Goal: Information Seeking & Learning: Find specific fact

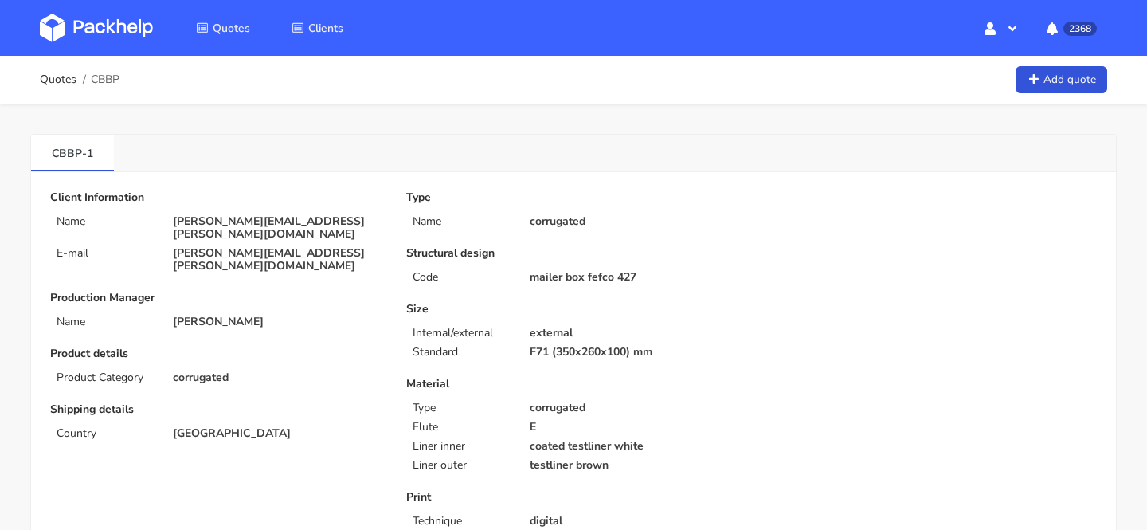
click at [254, 218] on p "[PERSON_NAME][EMAIL_ADDRESS][PERSON_NAME][DOMAIN_NAME]" at bounding box center [278, 227] width 211 height 25
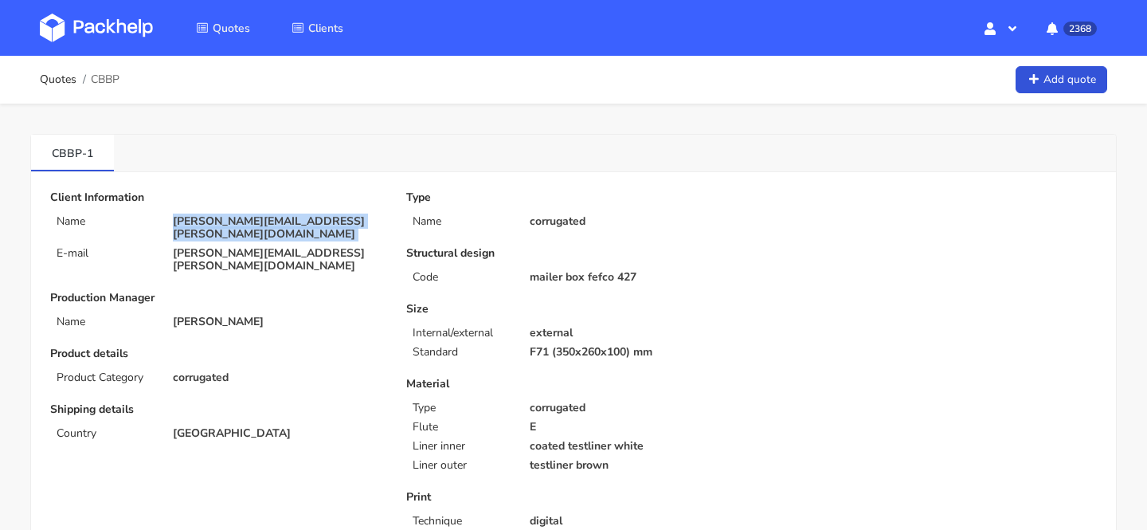
click at [254, 218] on p "[PERSON_NAME][EMAIL_ADDRESS][PERSON_NAME][DOMAIN_NAME]" at bounding box center [278, 227] width 211 height 25
copy div "[PERSON_NAME][EMAIL_ADDRESS][PERSON_NAME][DOMAIN_NAME]"
click at [111, 76] on span "CBBP" at bounding box center [105, 79] width 29 height 13
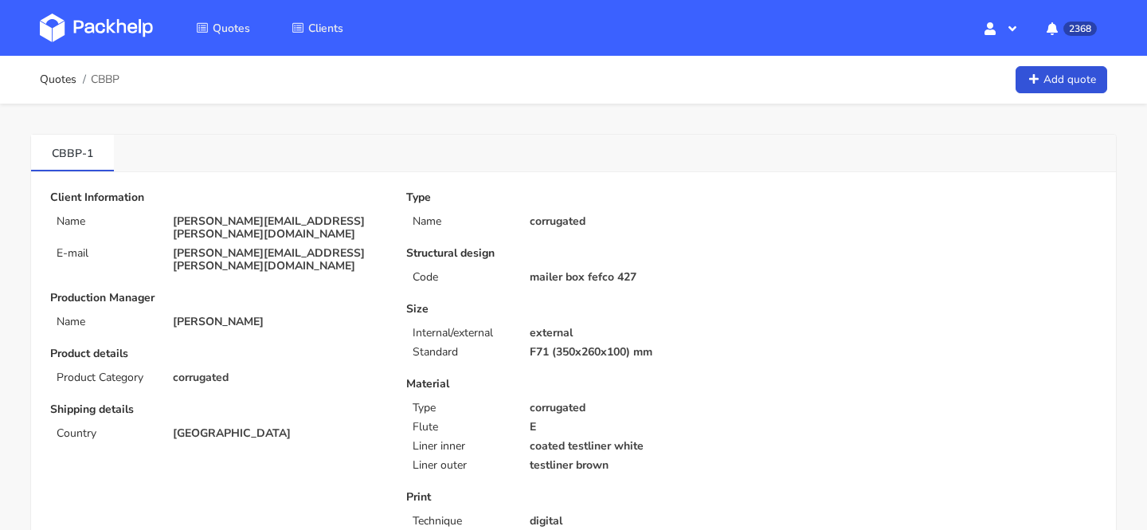
click at [111, 76] on span "CBBP" at bounding box center [105, 79] width 29 height 13
copy span "CBBP"
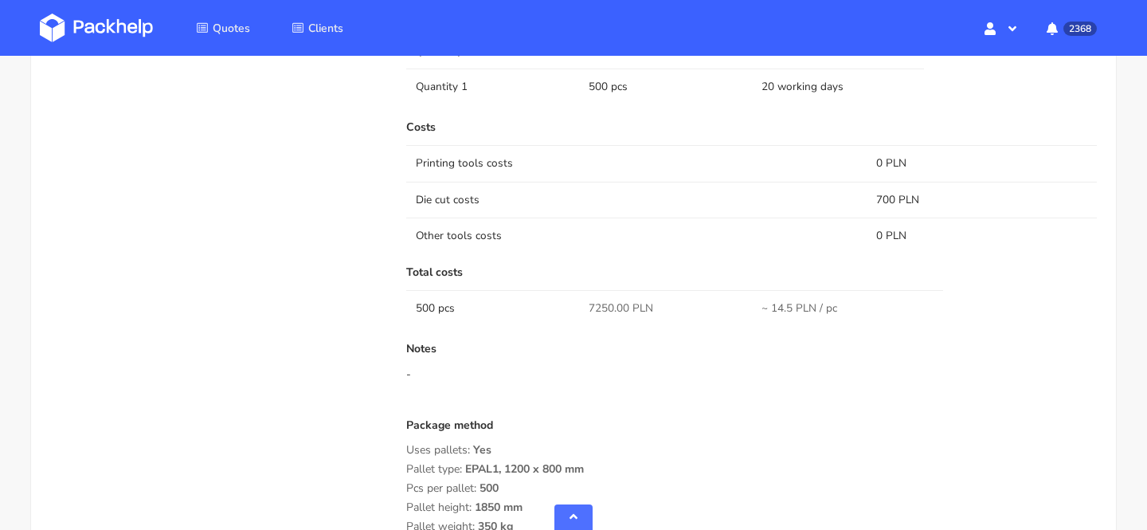
scroll to position [1197, 0]
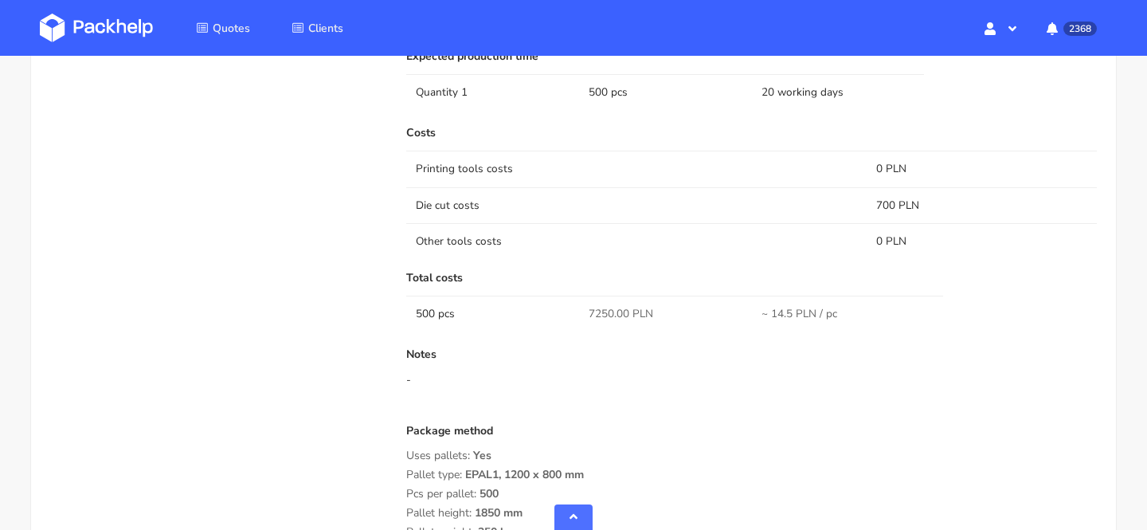
click at [596, 314] on span "7250.00 PLN" at bounding box center [621, 314] width 65 height 16
copy span "7250.00"
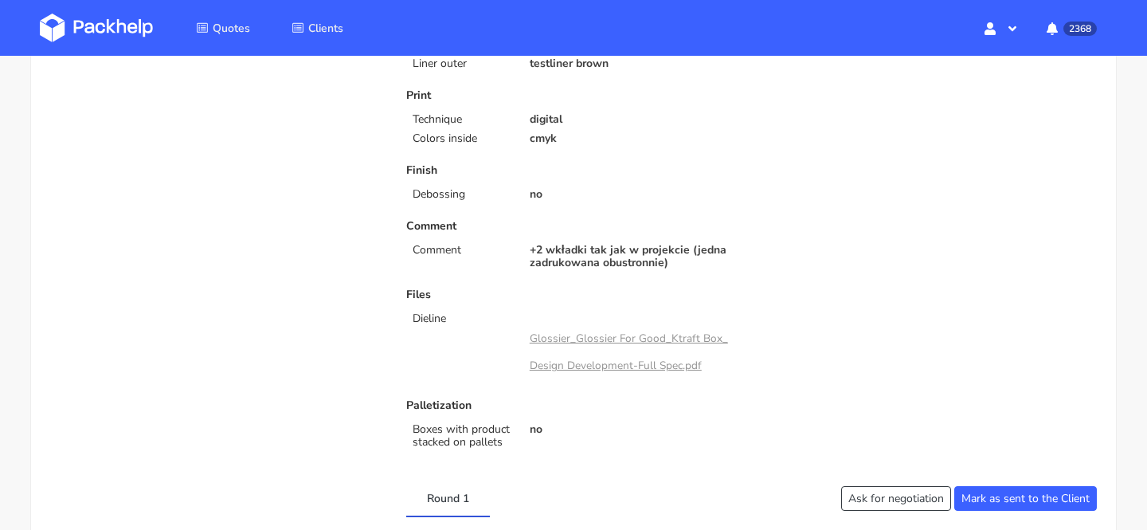
scroll to position [398, 0]
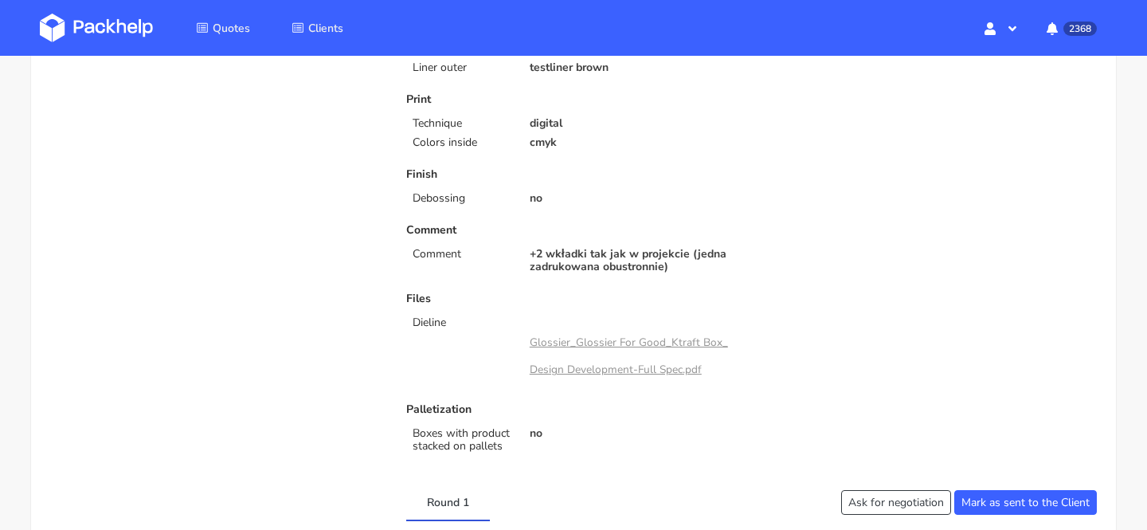
click at [609, 344] on link "Glossier_Glossier For Good_Ktraft Box_Design Development-Full Spec.pdf" at bounding box center [629, 356] width 198 height 42
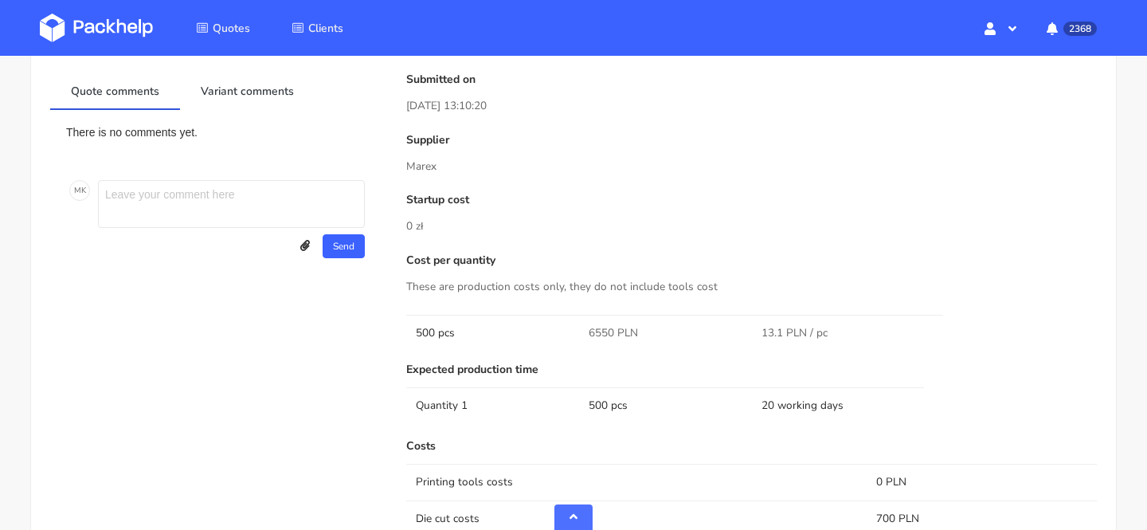
scroll to position [891, 0]
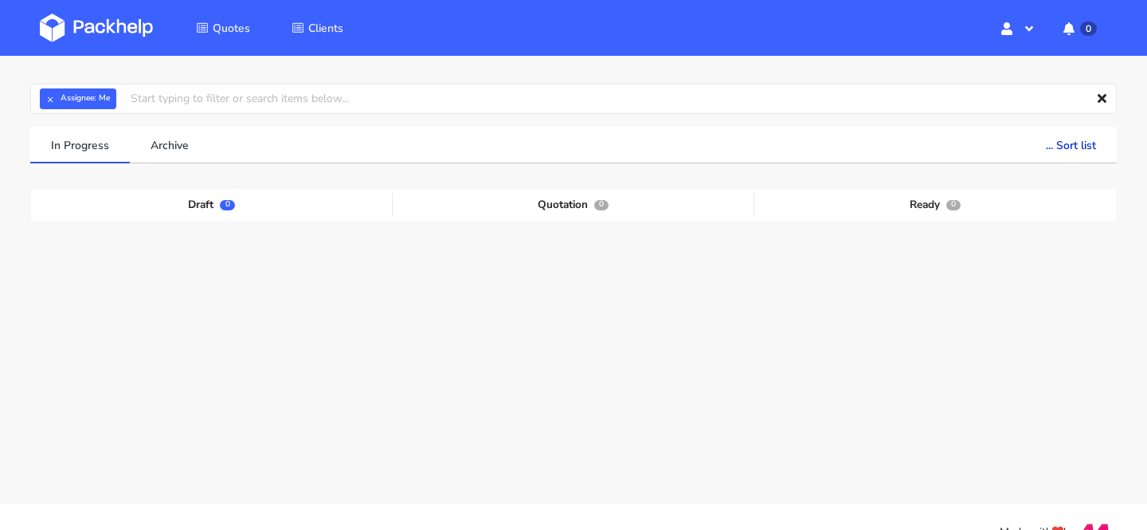
scroll to position [51, 0]
click at [642, 167] on div "In Progress Archive ... Sort list Last added From old to new Last updated Estim…" at bounding box center [573, 303] width 1087 height 355
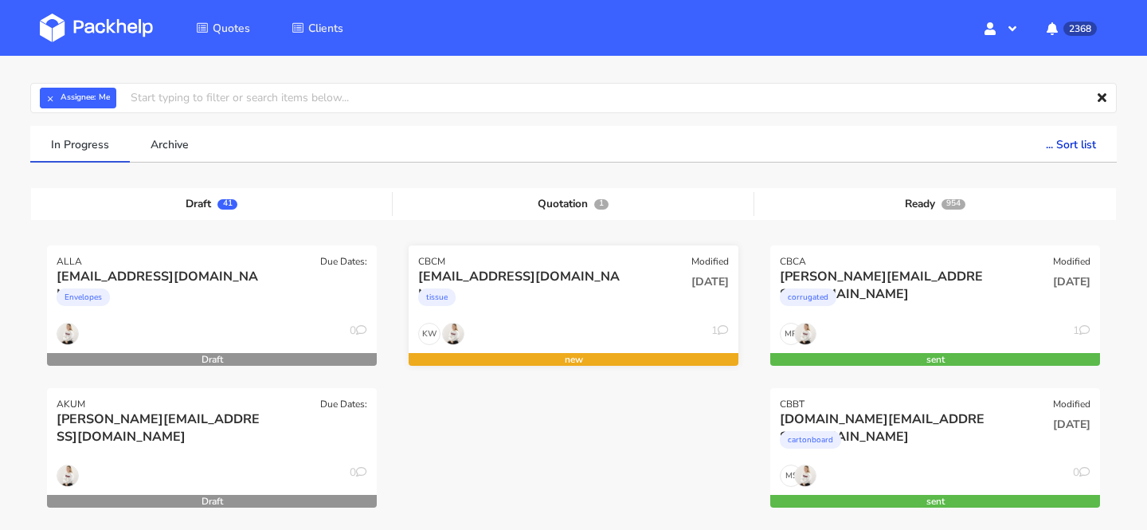
click at [596, 294] on div "tissue" at bounding box center [523, 301] width 211 height 32
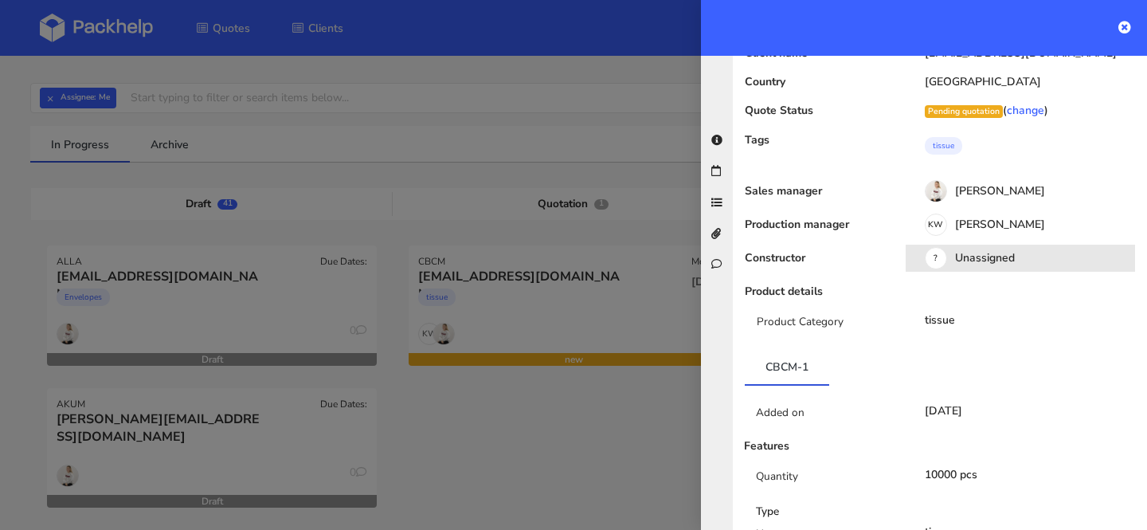
scroll to position [0, 0]
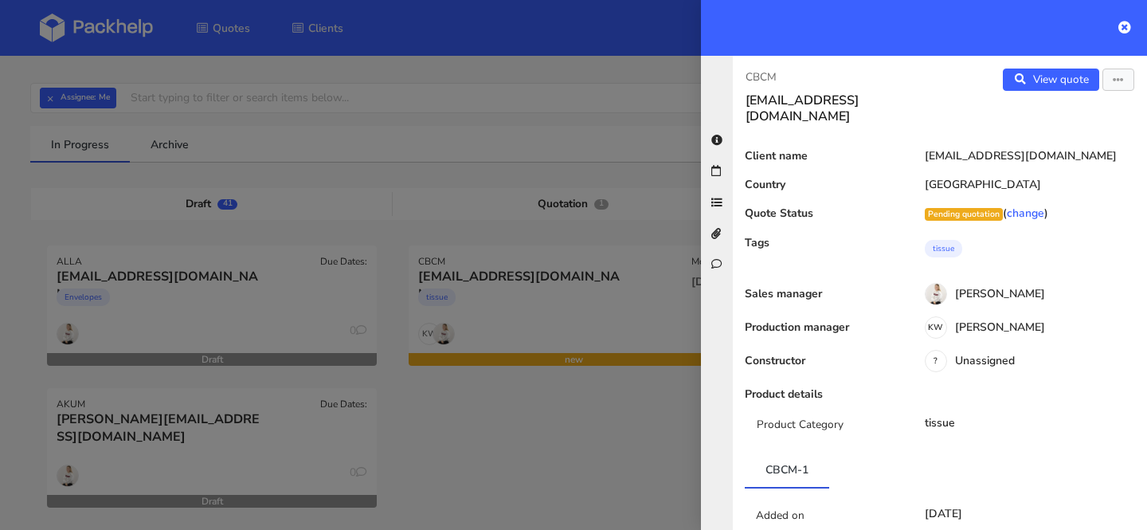
click at [500, 482] on div at bounding box center [573, 265] width 1147 height 530
